Goal: Navigation & Orientation: Find specific page/section

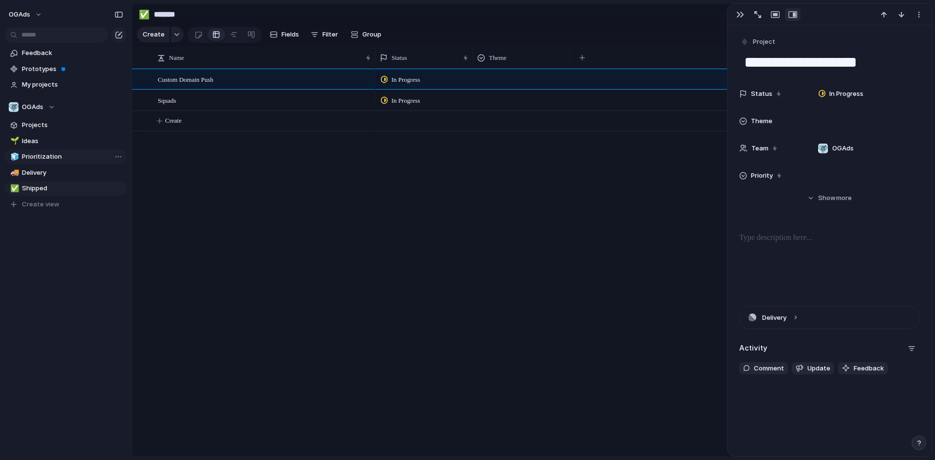
click at [37, 158] on span "Prioritization" at bounding box center [72, 157] width 101 height 10
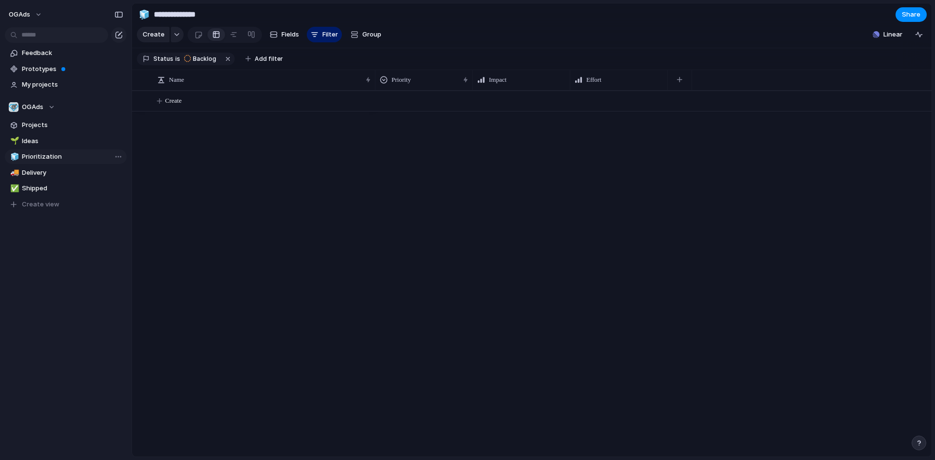
type input "**********"
click at [314, 36] on div "button" at bounding box center [315, 35] width 8 height 8
click at [41, 124] on span "Projects" at bounding box center [72, 125] width 101 height 10
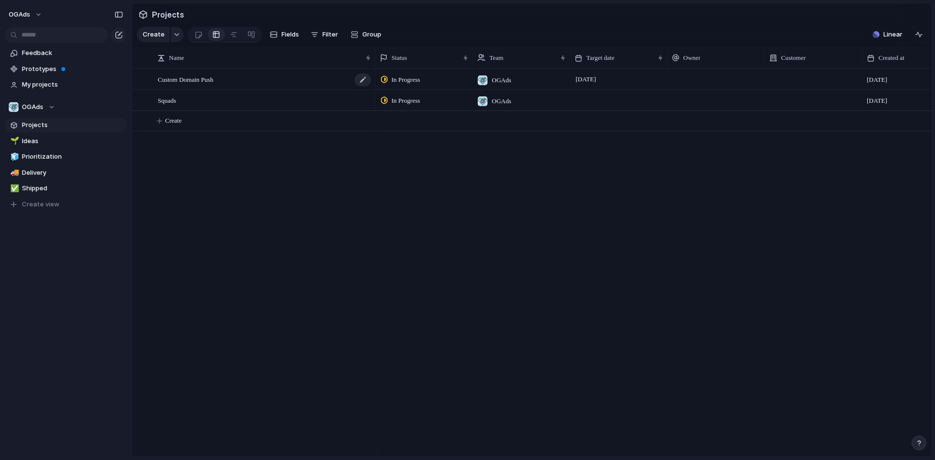
click at [286, 80] on div "Custom Domain Push" at bounding box center [265, 80] width 214 height 20
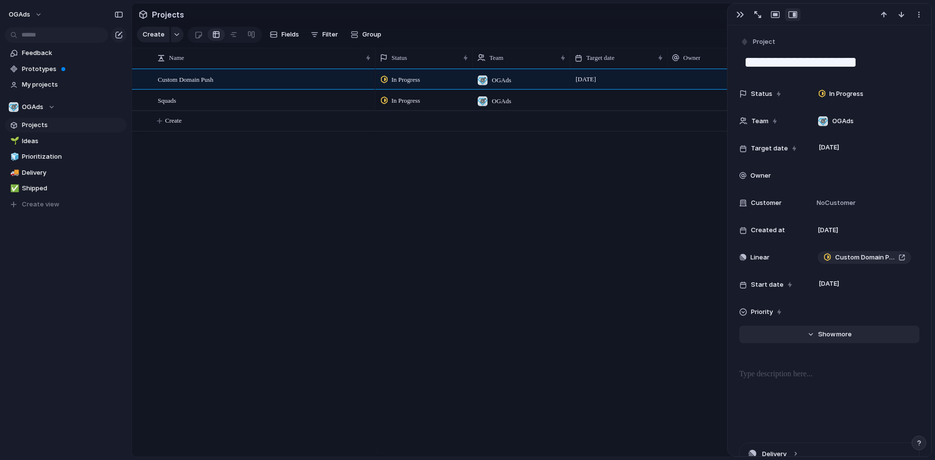
click at [833, 340] on button "Hide Show more" at bounding box center [829, 335] width 180 height 18
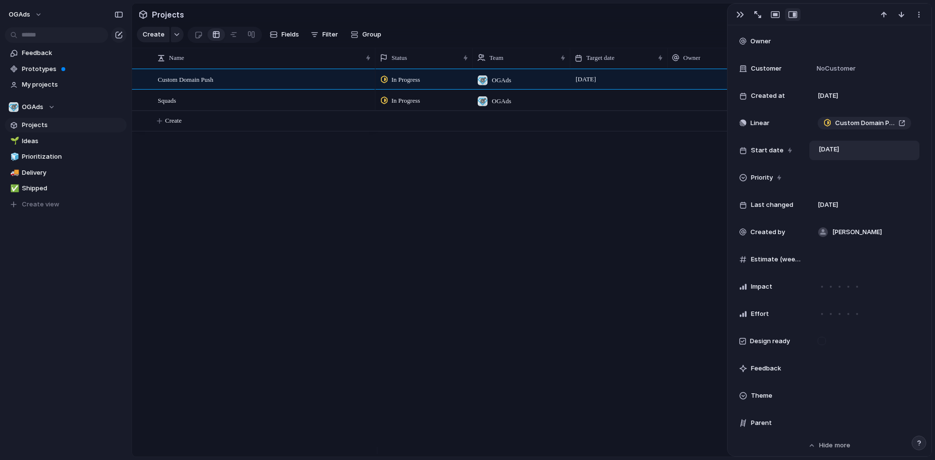
scroll to position [195, 0]
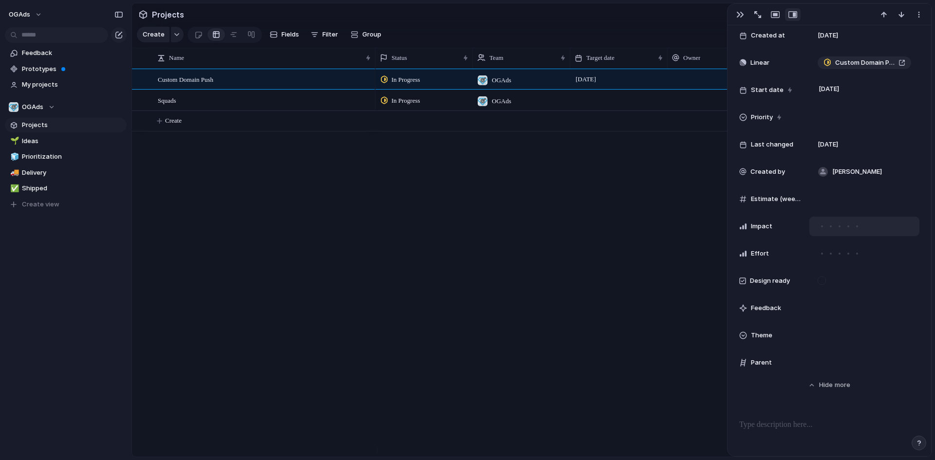
click at [840, 226] on div at bounding box center [840, 226] width 2 height 2
click at [830, 253] on div at bounding box center [831, 254] width 2 height 2
click at [518, 244] on div "In Progress OGAds [DATE] [DATE] Custom Domain Push In Progress OGAds [DATE] Squ…" at bounding box center [653, 263] width 556 height 388
click at [522, 231] on div "In Progress OGAds [DATE] [DATE] Custom Domain Push In Progress OGAds [DATE] Squ…" at bounding box center [653, 263] width 556 height 388
click at [742, 15] on div "button" at bounding box center [740, 15] width 8 height 8
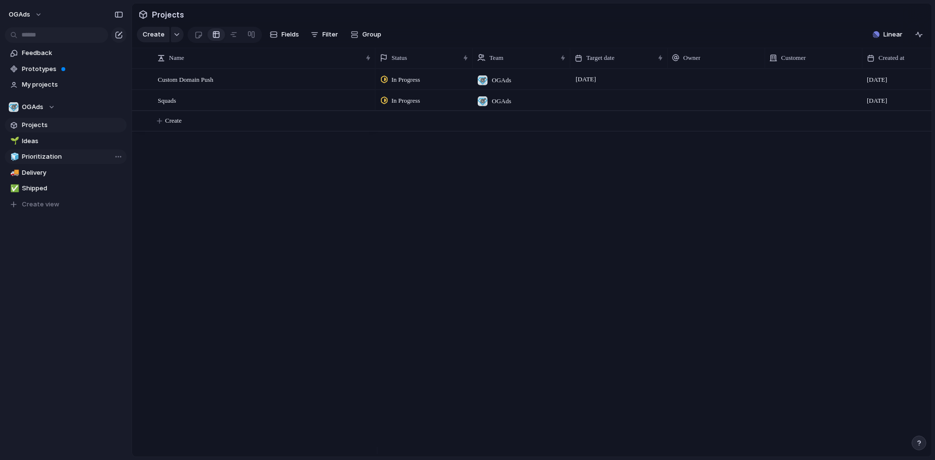
click at [32, 157] on span "Prioritization" at bounding box center [72, 157] width 101 height 10
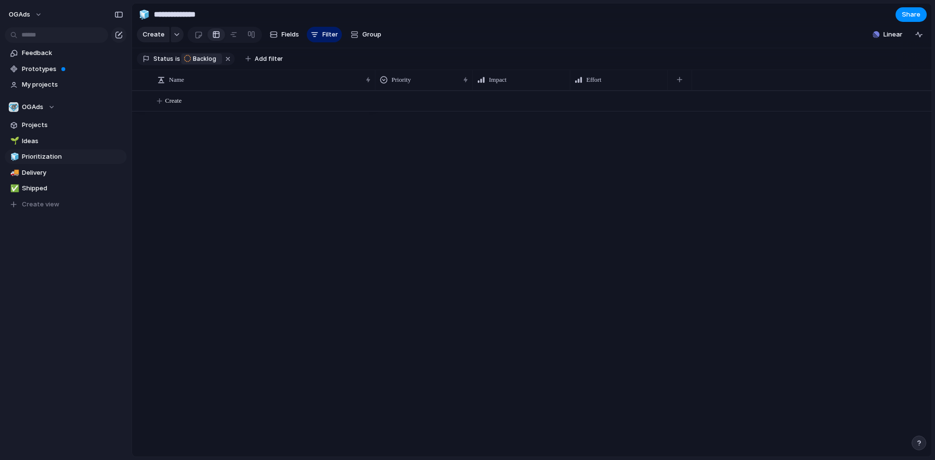
click at [189, 63] on div "Backlog" at bounding box center [201, 59] width 37 height 14
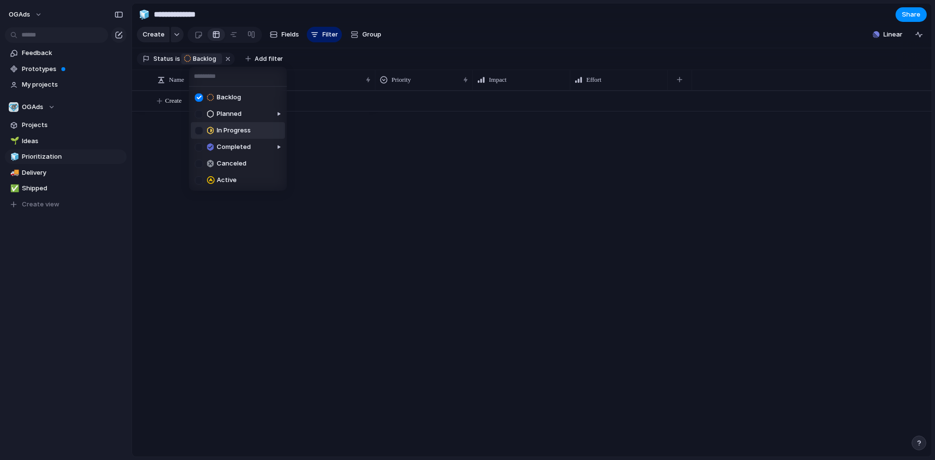
click at [233, 127] on span "In Progress" at bounding box center [234, 131] width 34 height 10
click at [378, 237] on div "Backlog Planned In Progress Completed Canceled Active" at bounding box center [467, 230] width 935 height 460
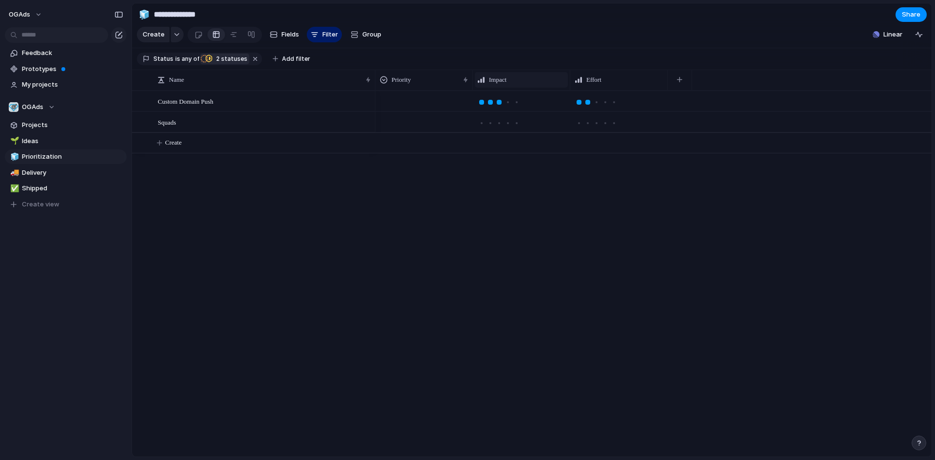
click at [489, 84] on div "Impact" at bounding box center [521, 80] width 88 height 10
click at [489, 84] on div "Modify Hide Sort ascending Sort descending" at bounding box center [467, 230] width 935 height 460
click at [679, 82] on div "button" at bounding box center [679, 79] width 5 height 5
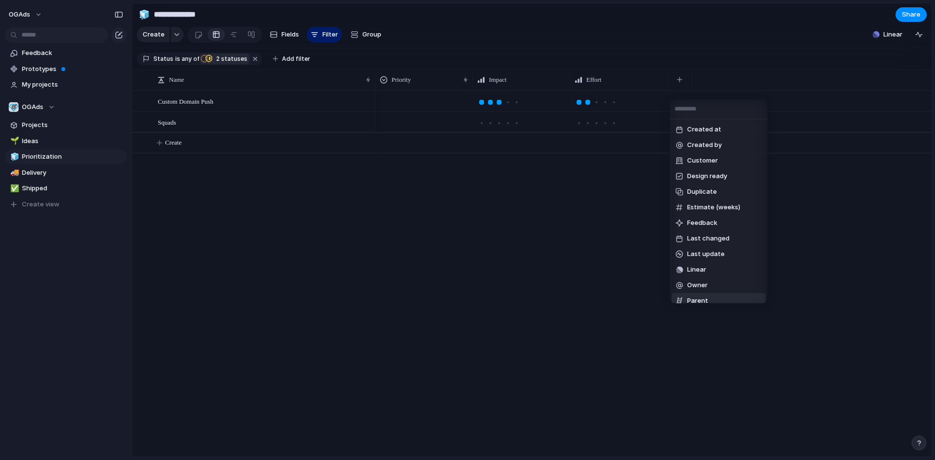
click at [462, 242] on div "Created at Created by Customer Design ready Duplicate Estimate (weeks) Feedback…" at bounding box center [467, 230] width 935 height 460
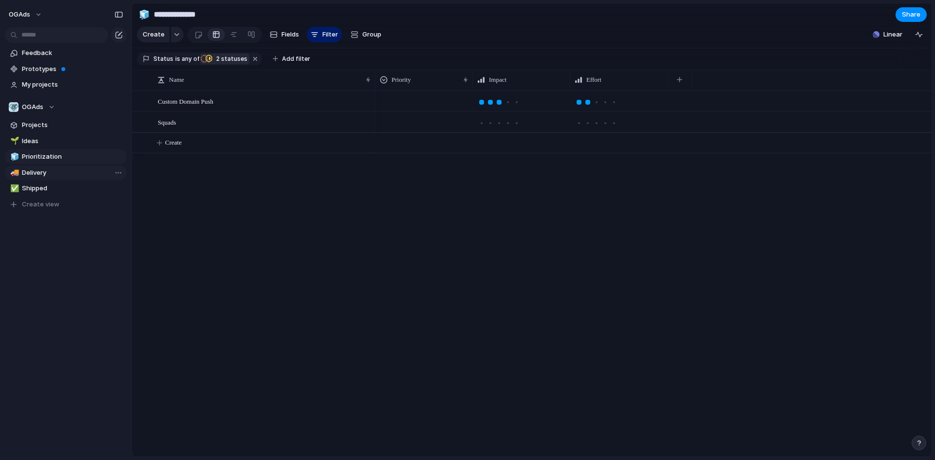
click at [47, 175] on span "Delivery" at bounding box center [72, 173] width 101 height 10
click at [46, 185] on span "Shipped" at bounding box center [72, 189] width 101 height 10
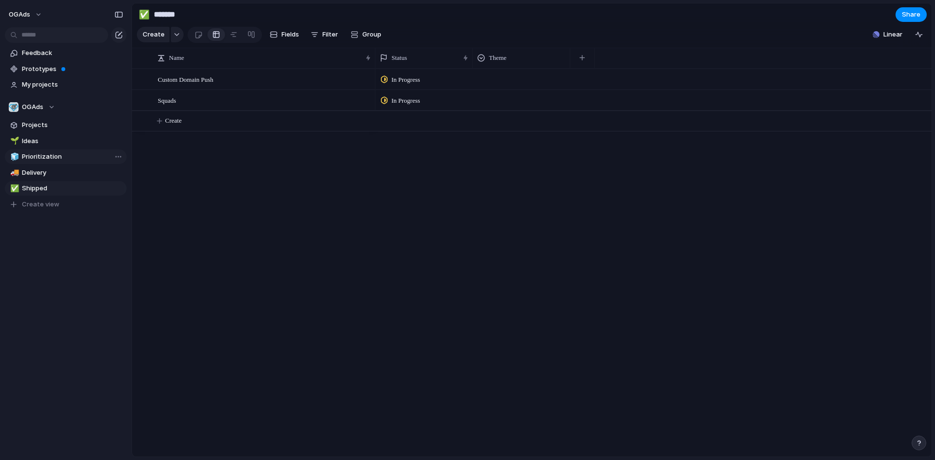
click at [41, 154] on span "Prioritization" at bounding box center [72, 157] width 101 height 10
type input "**********"
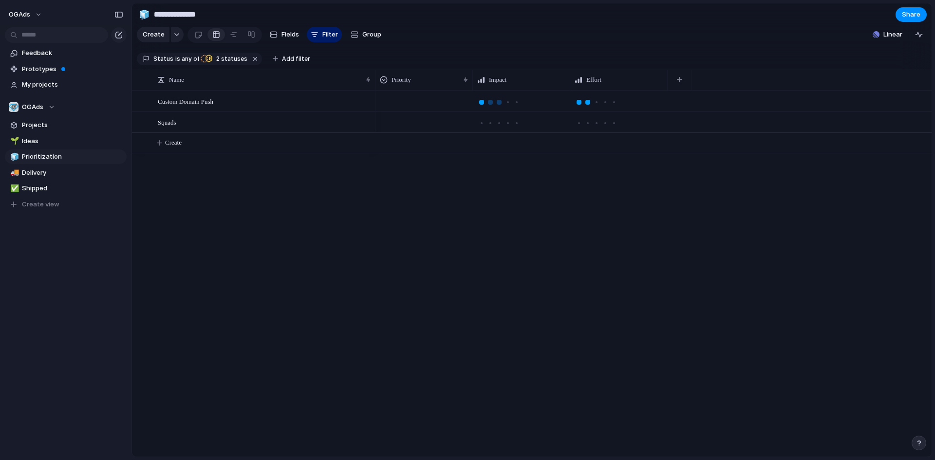
click at [478, 107] on div at bounding box center [481, 102] width 9 height 9
click at [481, 105] on div at bounding box center [481, 102] width 5 height 5
click at [519, 107] on div at bounding box center [516, 102] width 9 height 9
click at [482, 105] on div at bounding box center [481, 102] width 5 height 5
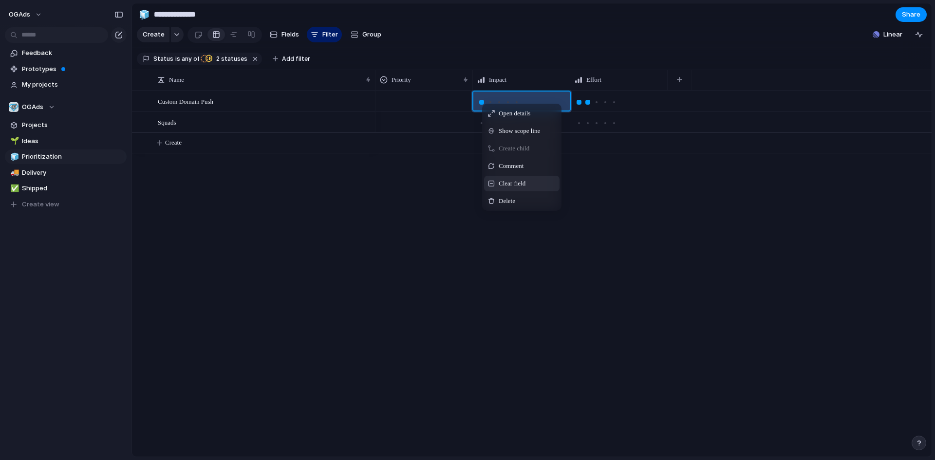
click at [504, 187] on span "Clear field" at bounding box center [512, 184] width 27 height 10
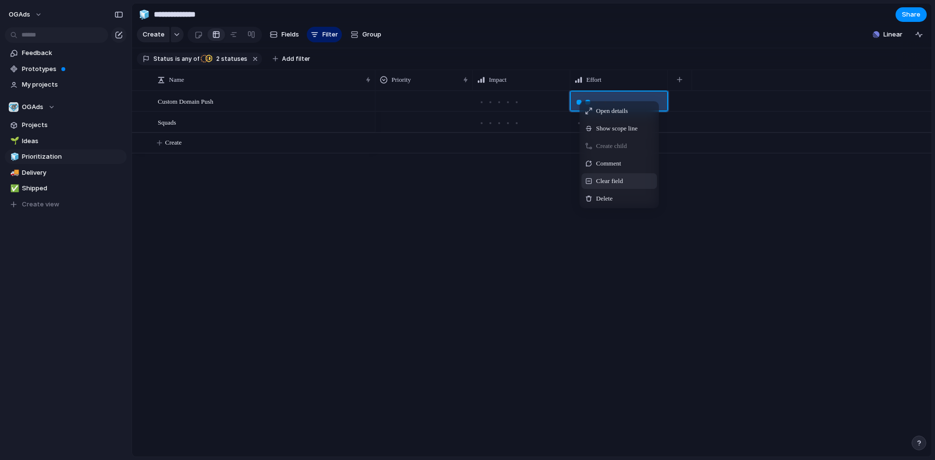
click at [604, 186] on span "Clear field" at bounding box center [609, 181] width 27 height 10
